Goal: Task Accomplishment & Management: Use online tool/utility

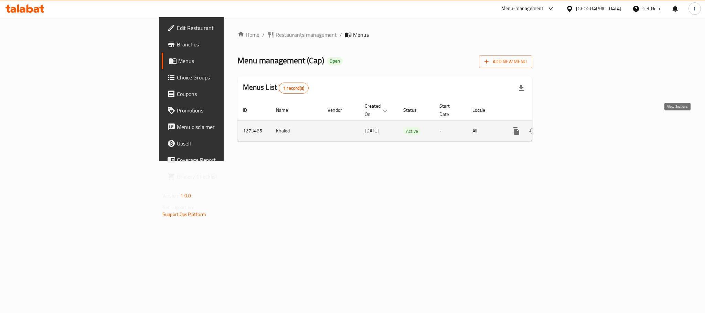
click at [570, 127] on icon "enhanced table" at bounding box center [566, 131] width 8 height 8
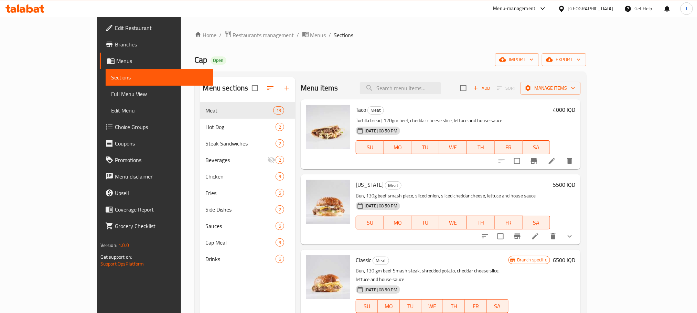
click at [111, 95] on span "Full Menu View" at bounding box center [159, 94] width 97 height 8
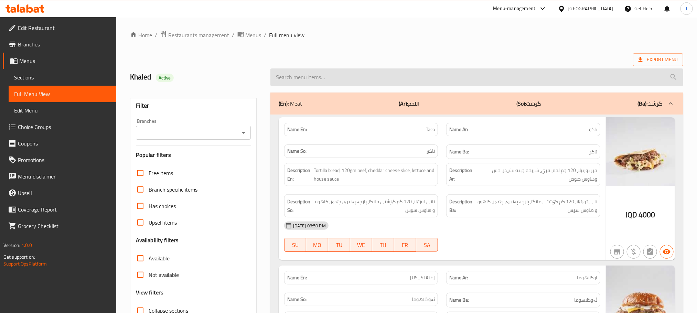
click at [291, 81] on input "search" at bounding box center [476, 77] width 413 height 18
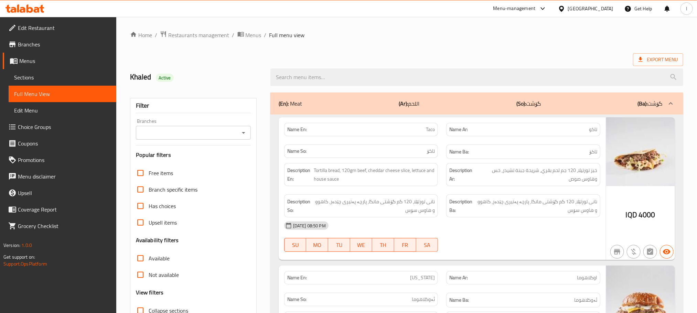
paste input "Pepsi"
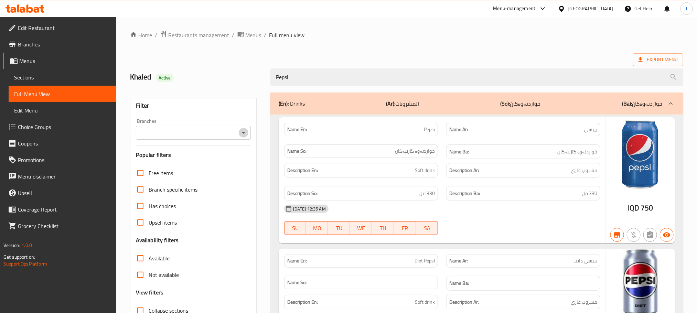
click at [245, 134] on icon "Open" at bounding box center [243, 133] width 8 height 8
type input "Pepsi"
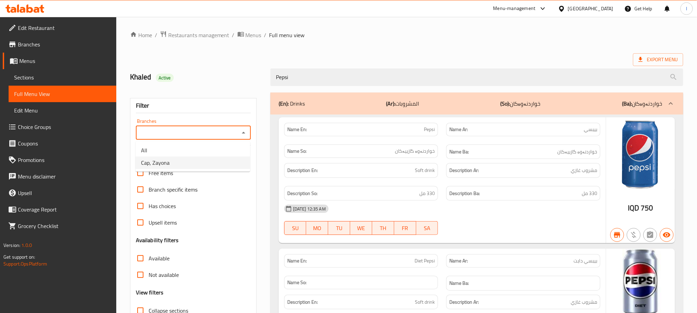
click at [201, 161] on li "Cap, Zayona" at bounding box center [193, 163] width 115 height 12
type input "Cap, Zayona"
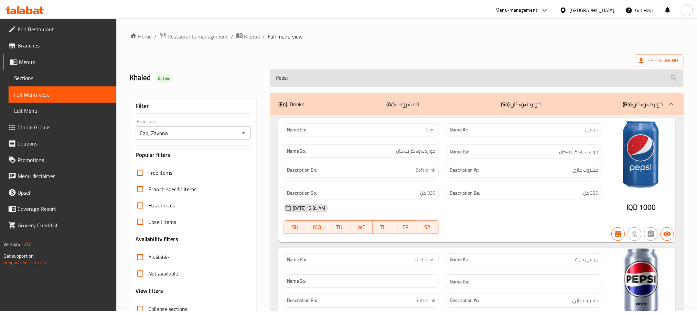
scroll to position [92, 0]
